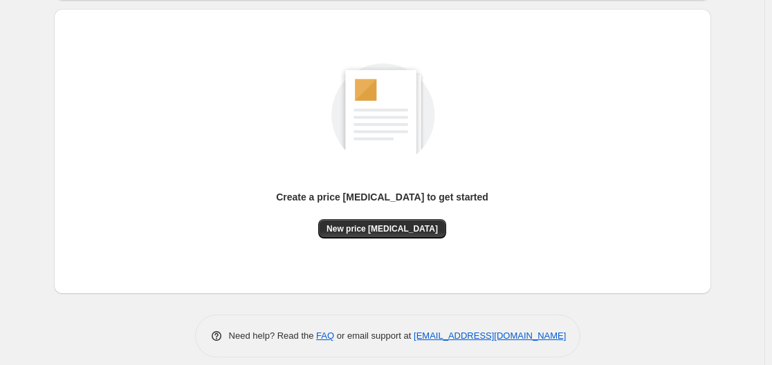
scroll to position [153, 0]
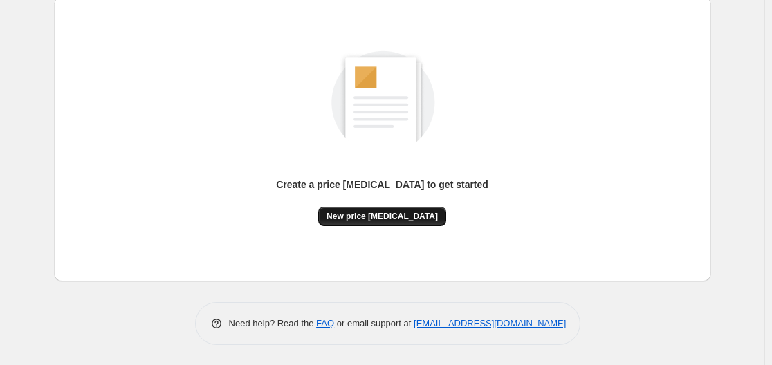
click at [391, 222] on button "New price [MEDICAL_DATA]" at bounding box center [382, 216] width 128 height 19
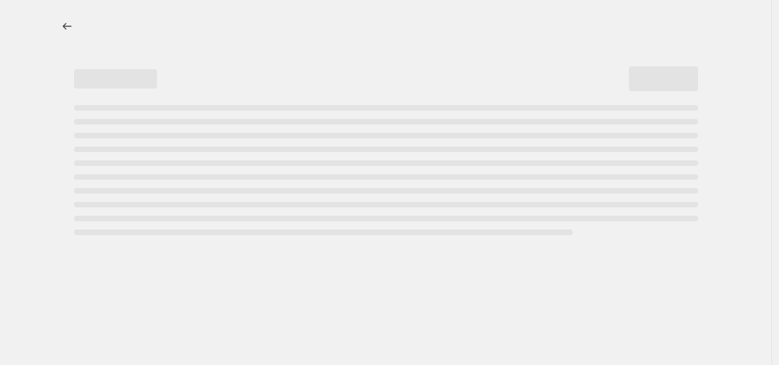
select select "percentage"
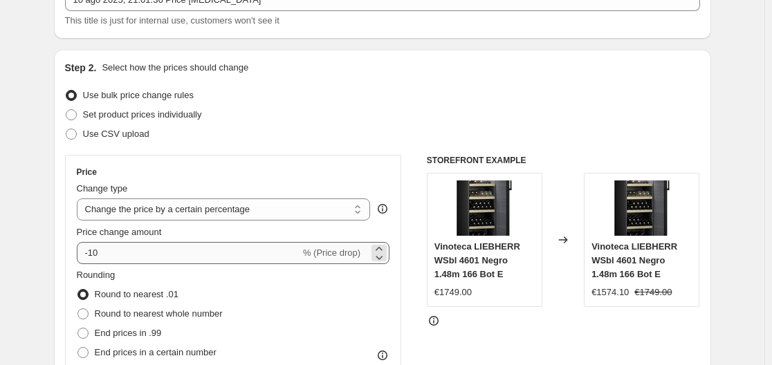
scroll to position [138, 0]
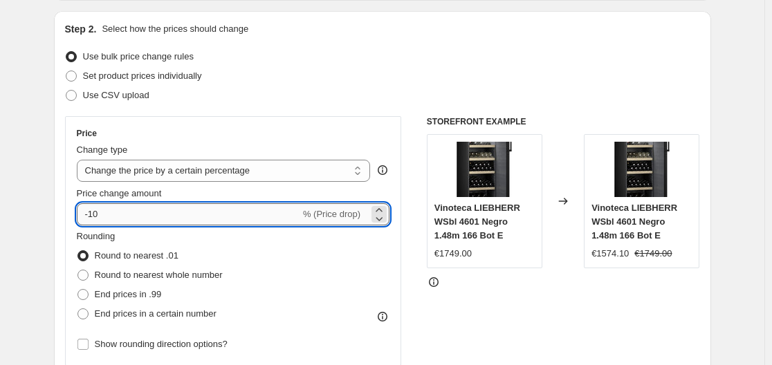
click at [163, 210] on input "-10" at bounding box center [188, 214] width 223 height 22
type input "-1"
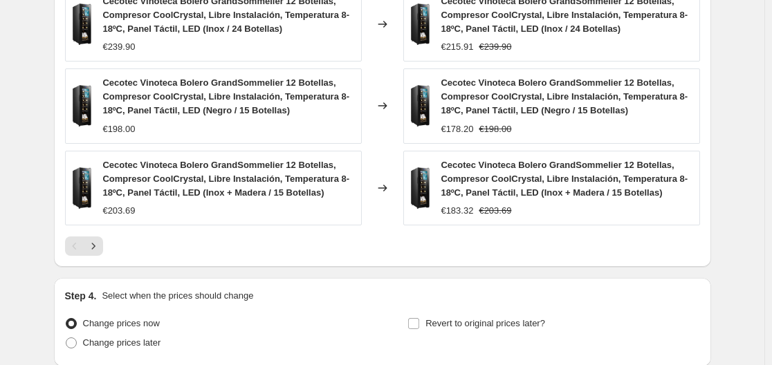
scroll to position [1091, 0]
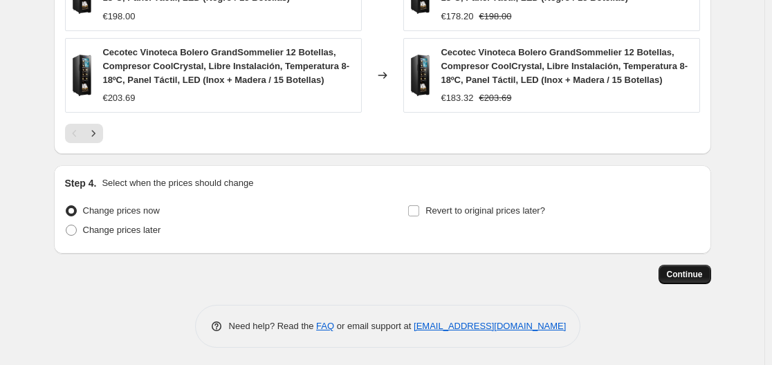
type input "-25"
click at [676, 271] on span "Continue" at bounding box center [685, 274] width 36 height 11
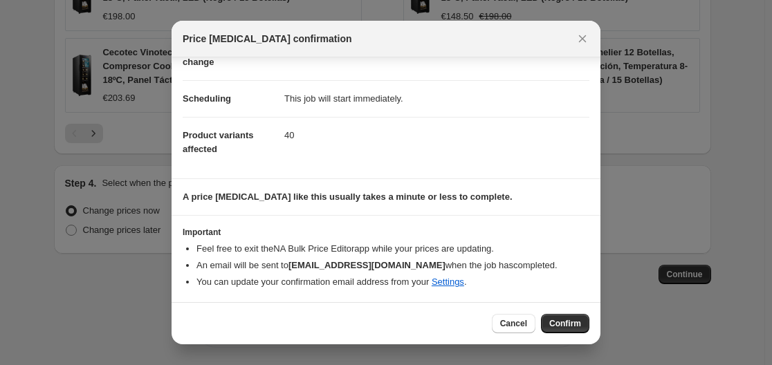
scroll to position [89, 0]
click at [552, 324] on span "Confirm" at bounding box center [565, 323] width 32 height 11
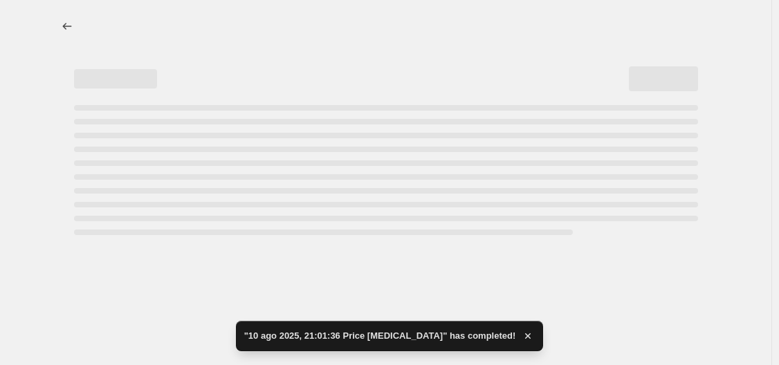
select select "percentage"
